Goal: Task Accomplishment & Management: Manage account settings

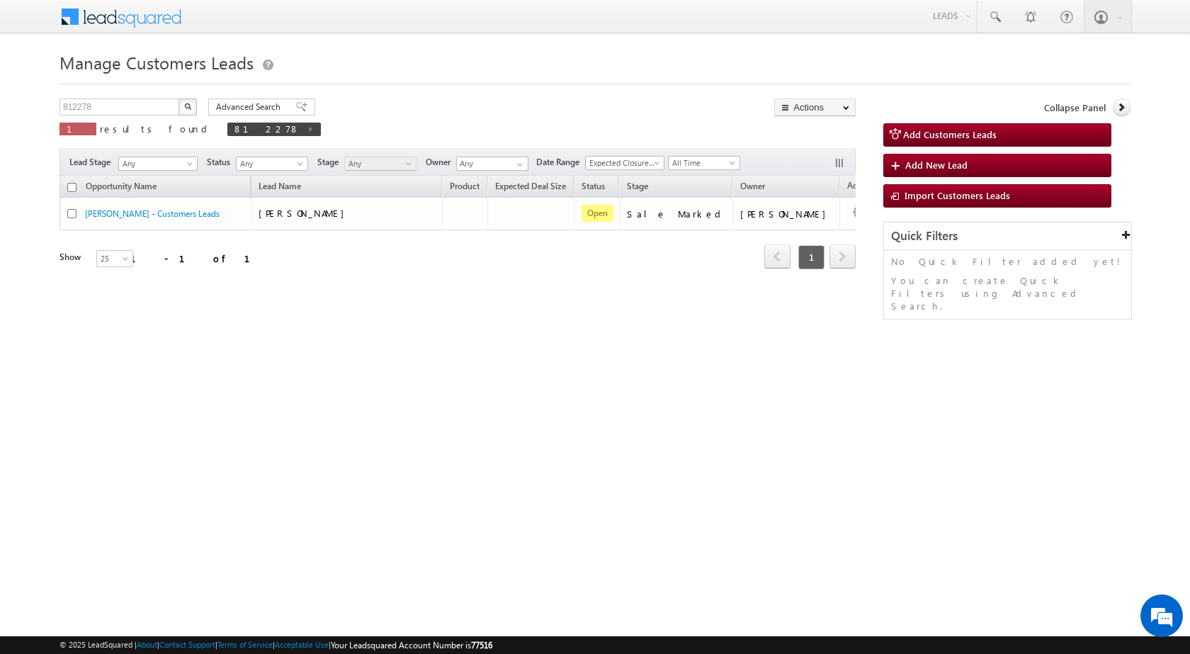
click at [183, 103] on button "button" at bounding box center [188, 106] width 18 height 17
drag, startPoint x: 112, startPoint y: 109, endPoint x: 43, endPoint y: 108, distance: 68.7
click at [43, 108] on body "Menu Shubham Khandare sitar a8@ks erve." at bounding box center [595, 201] width 1190 height 402
paste input "3380"
type input "813380"
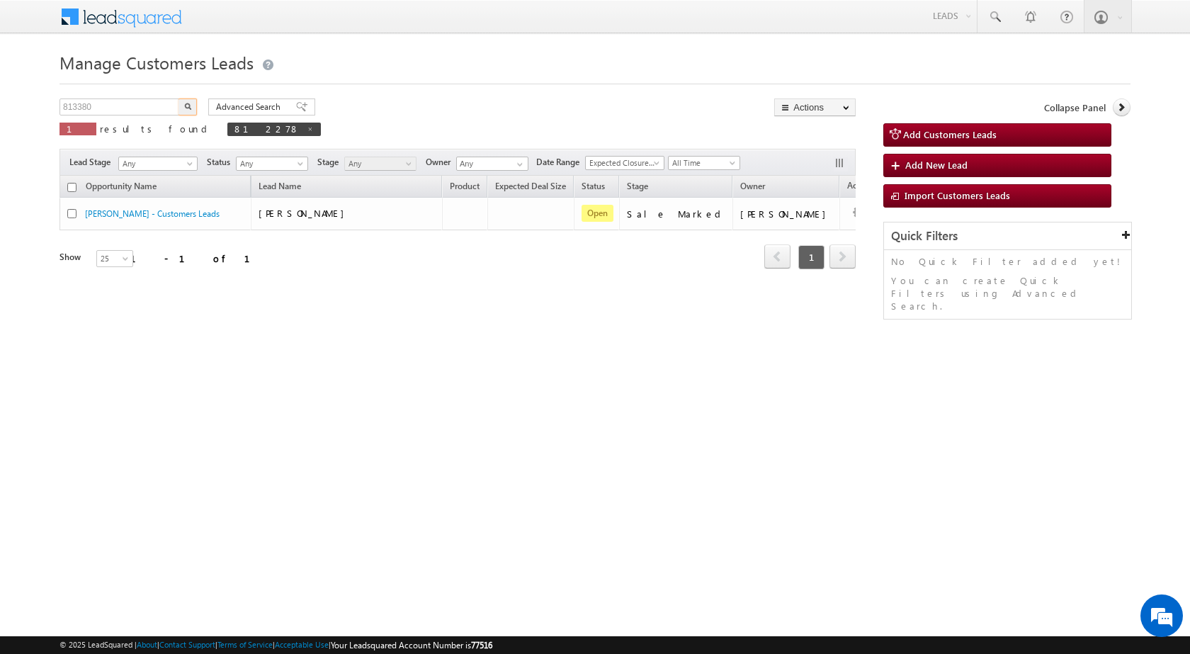
click at [179, 98] on button "button" at bounding box center [188, 106] width 18 height 17
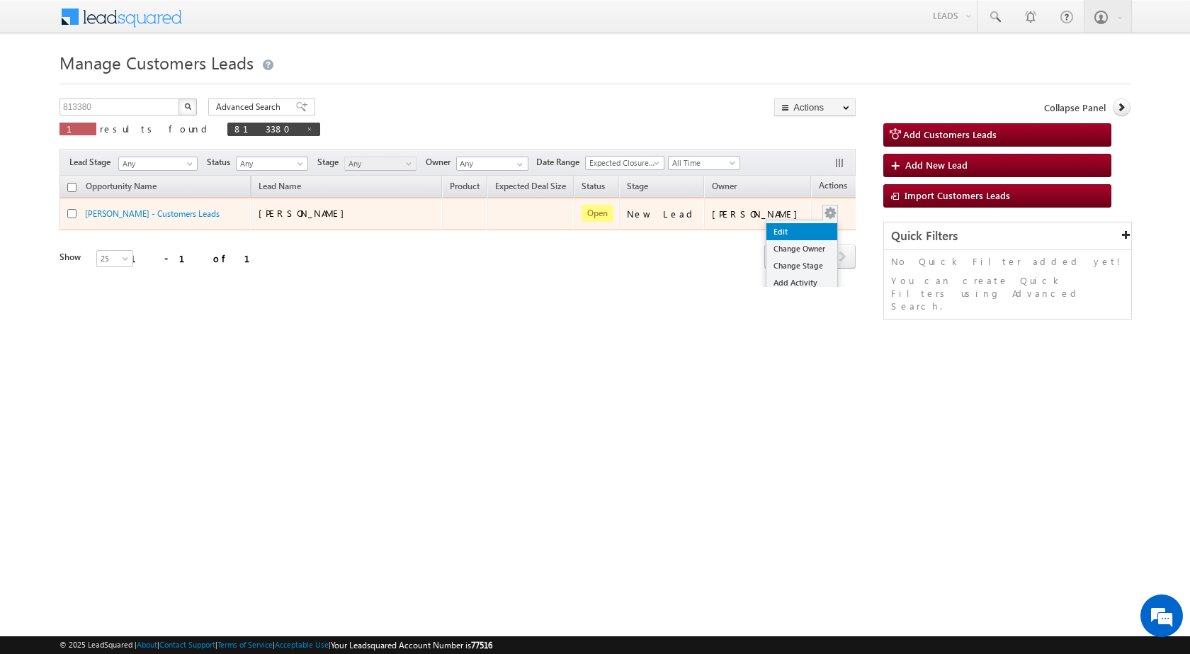
click at [766, 230] on link "Edit" at bounding box center [801, 231] width 71 height 17
click at [766, 231] on link "Edit" at bounding box center [801, 231] width 71 height 17
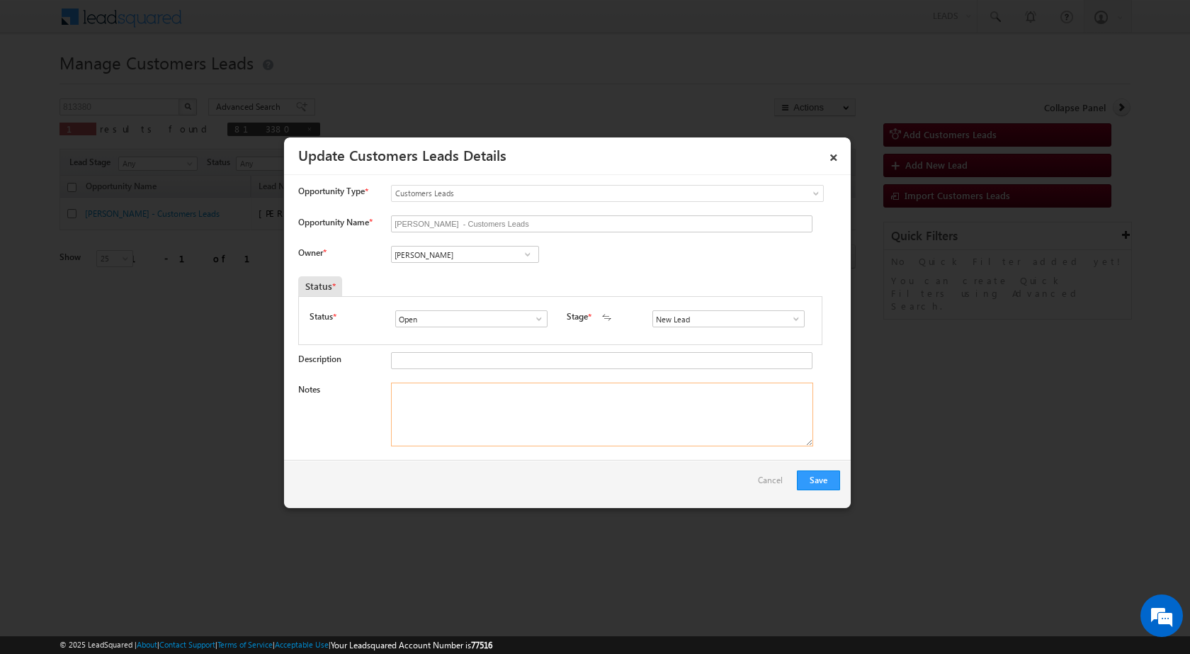
click at [515, 416] on textarea "Notes" at bounding box center [602, 415] width 422 height 64
paste textarea "813380 - VB_KnowMore - [PERSON_NAME] - 9720879990 - RUDRAPUR 263153 - CONSTRUCT…"
type textarea "813380 - VB_KnowMore - [PERSON_NAME] - 9720879990 - RUDRAPUR 263153 - CONSTRUCT…"
click at [789, 320] on span at bounding box center [796, 318] width 14 height 11
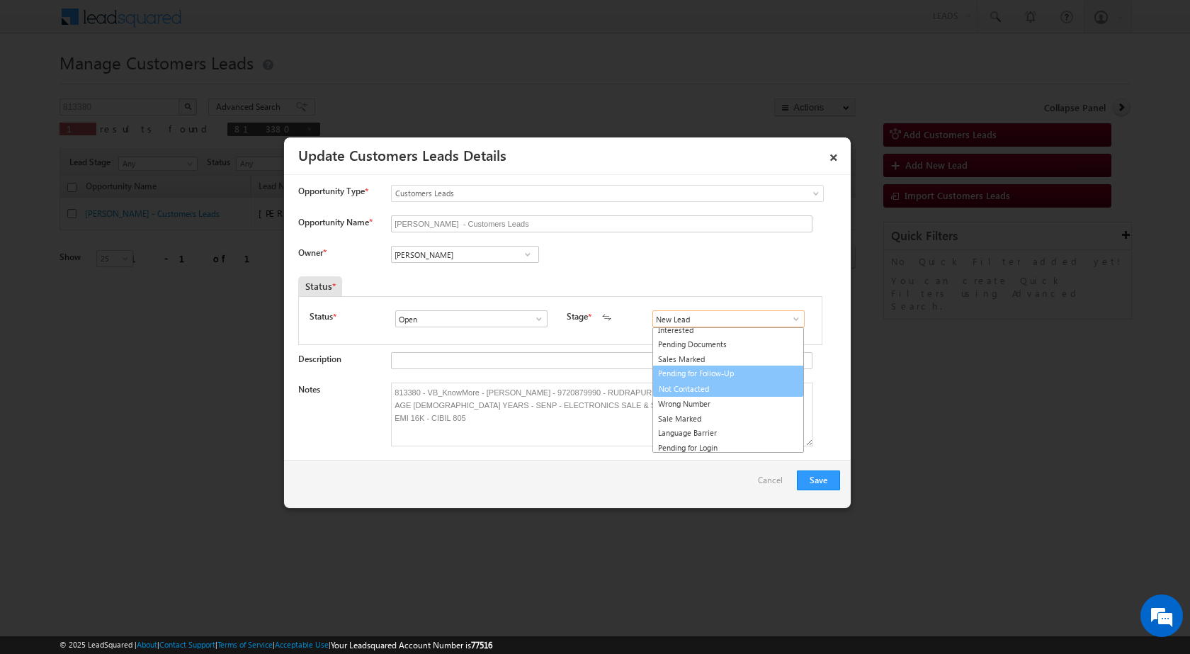
scroll to position [21, 0]
click at [671, 414] on link "Sale Marked" at bounding box center [728, 416] width 152 height 16
type input "Sale Marked"
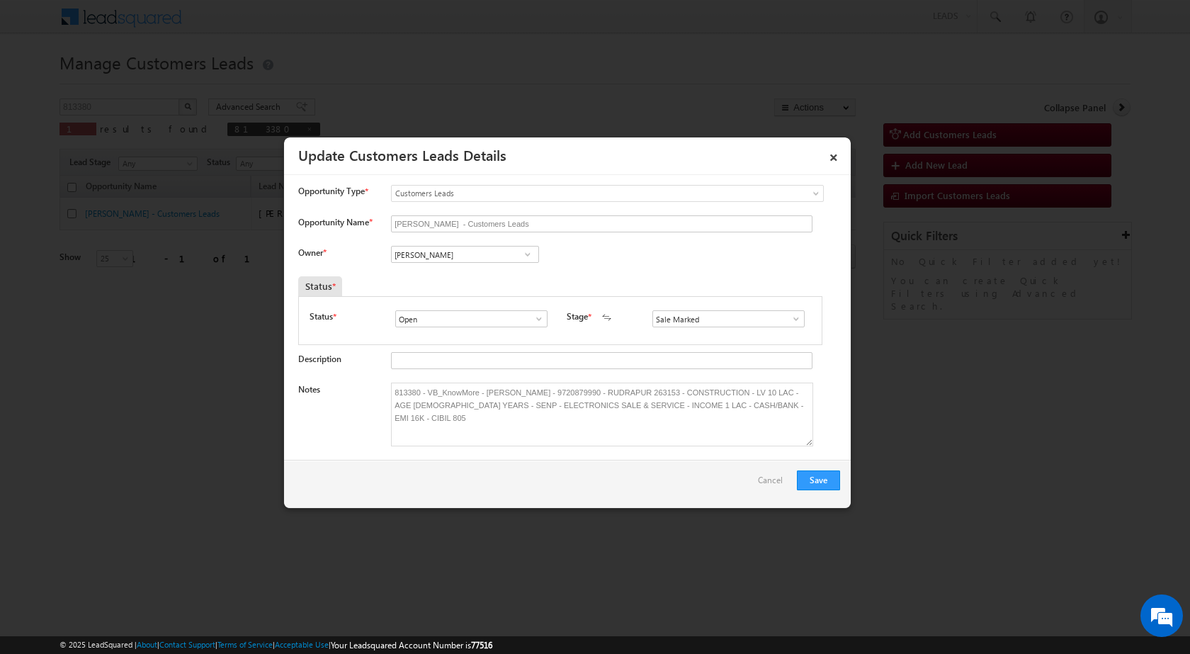
click at [575, 266] on div "Owner * Vikas Halwai Vikas Halwai Vikas Halwai" at bounding box center [569, 257] width 542 height 23
click at [451, 264] on div "[PERSON_NAME] [PERSON_NAME] [PERSON_NAME]" at bounding box center [476, 256] width 171 height 20
click at [451, 259] on input "[PERSON_NAME]" at bounding box center [465, 254] width 148 height 17
paste input "[EMAIL_ADDRESS][DOMAIN_NAME]"
click at [442, 281] on span "[EMAIL_ADDRESS][DOMAIN_NAME]" at bounding box center [461, 282] width 128 height 11
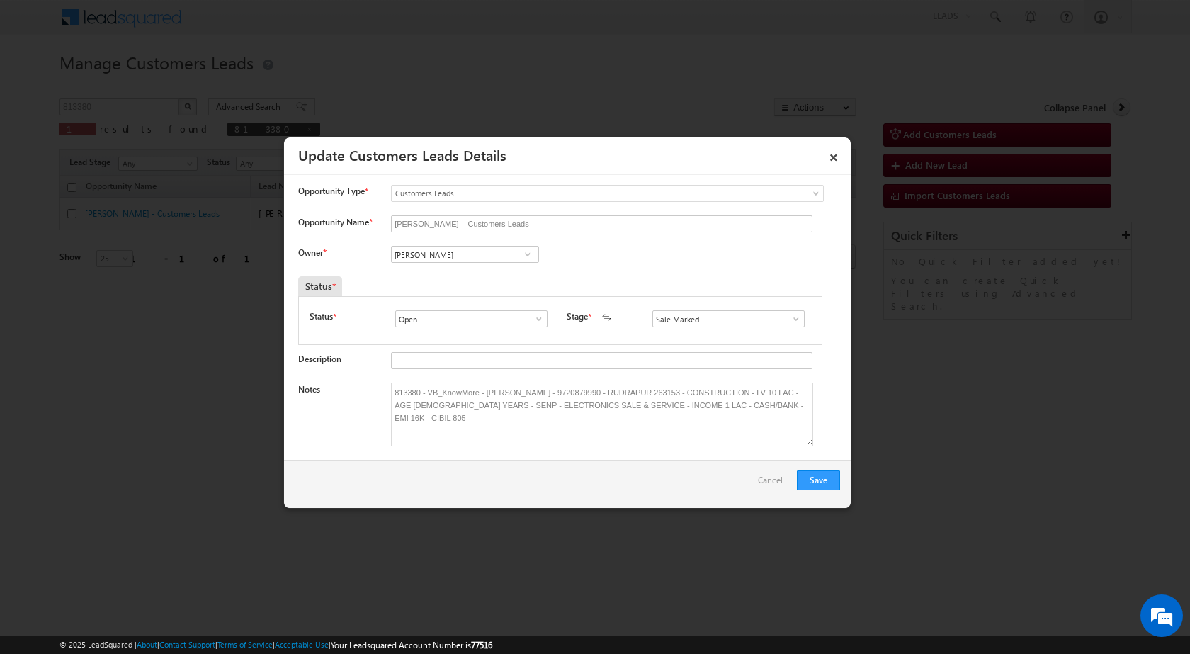
click at [525, 256] on span at bounding box center [528, 254] width 14 height 11
paste input "[EMAIL_ADDRESS][DOMAIN_NAME]"
click at [455, 274] on link "[PERSON_NAME] [PERSON_NAME][EMAIL_ADDRESS][DOMAIN_NAME]" at bounding box center [465, 276] width 148 height 27
type input "[PERSON_NAME]"
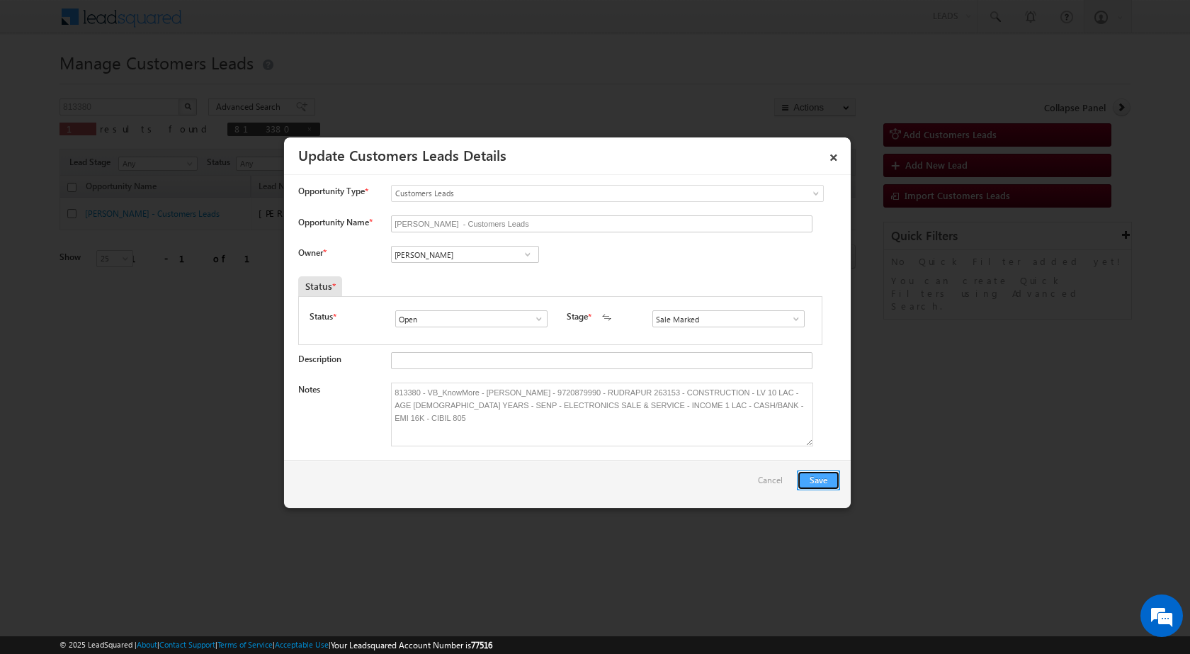
click at [821, 481] on button "Save" at bounding box center [818, 480] width 43 height 20
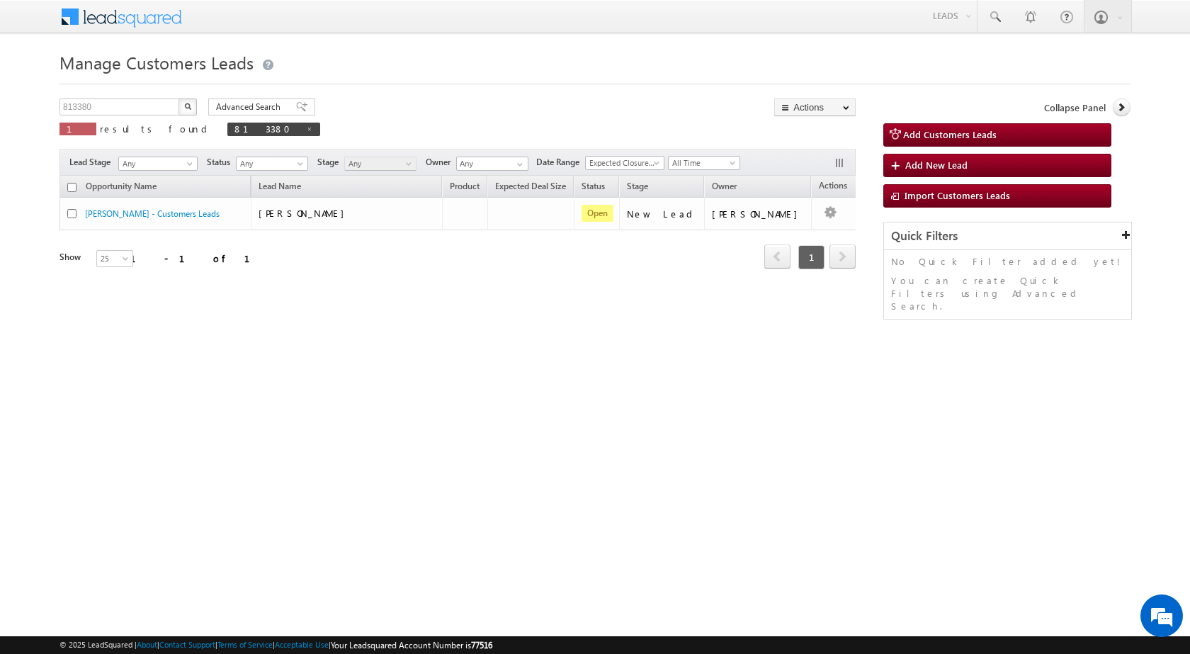
click at [371, 276] on div "Opportunity Name Lead Name Product Expected Deal Size Status Stage Owner Action…" at bounding box center [458, 231] width 796 height 111
